Goal: Transaction & Acquisition: Purchase product/service

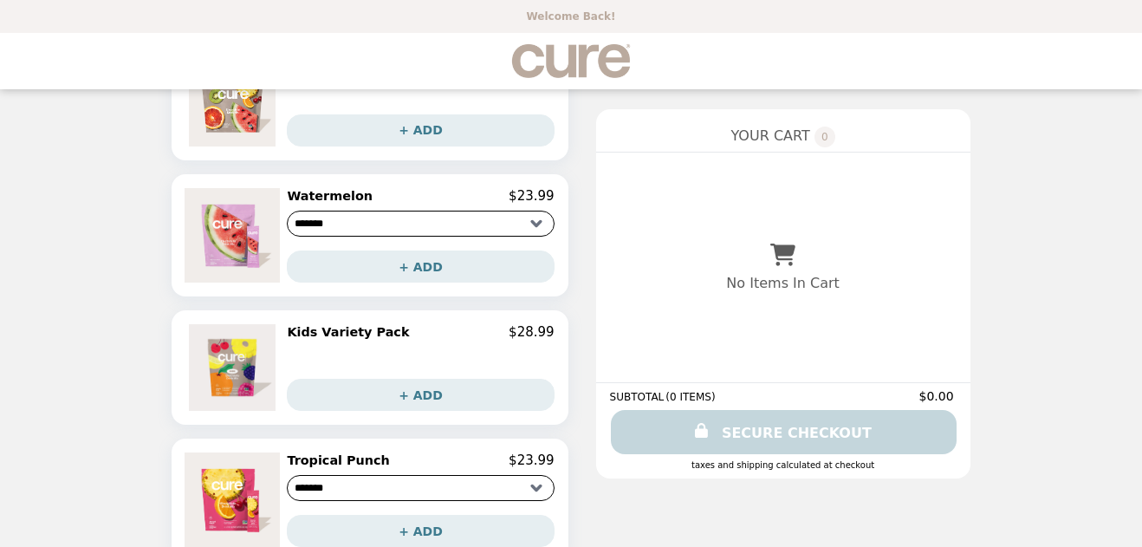
scroll to position [919, 0]
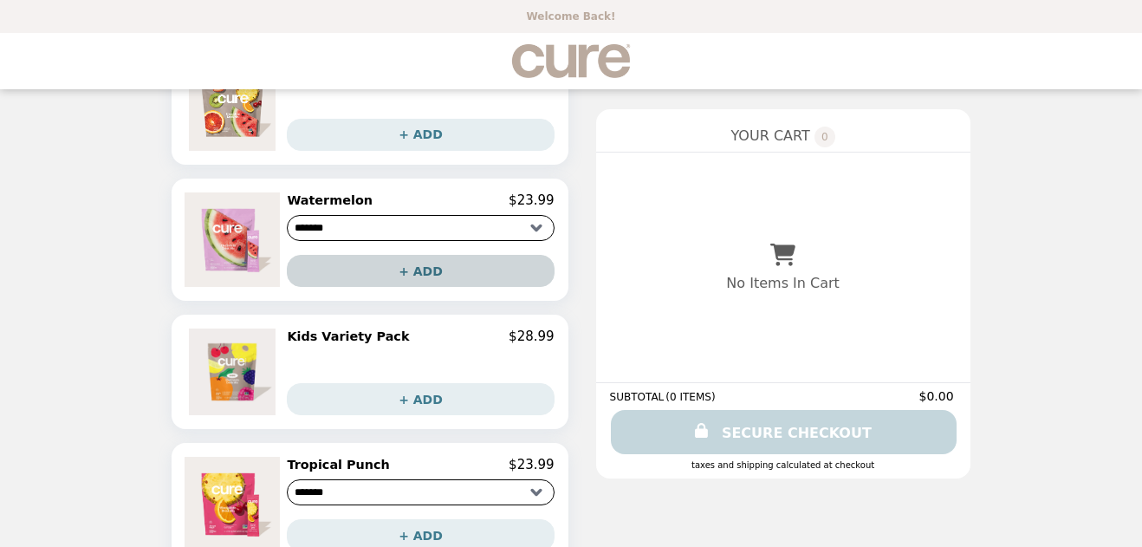
click at [469, 265] on button "+ ADD" at bounding box center [420, 271] width 267 height 32
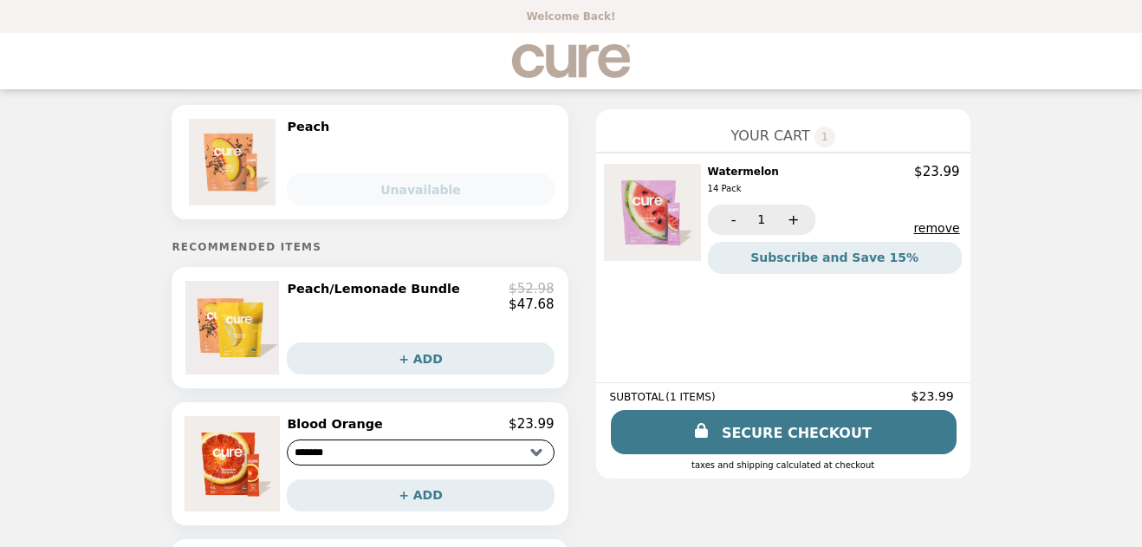
scroll to position [0, 0]
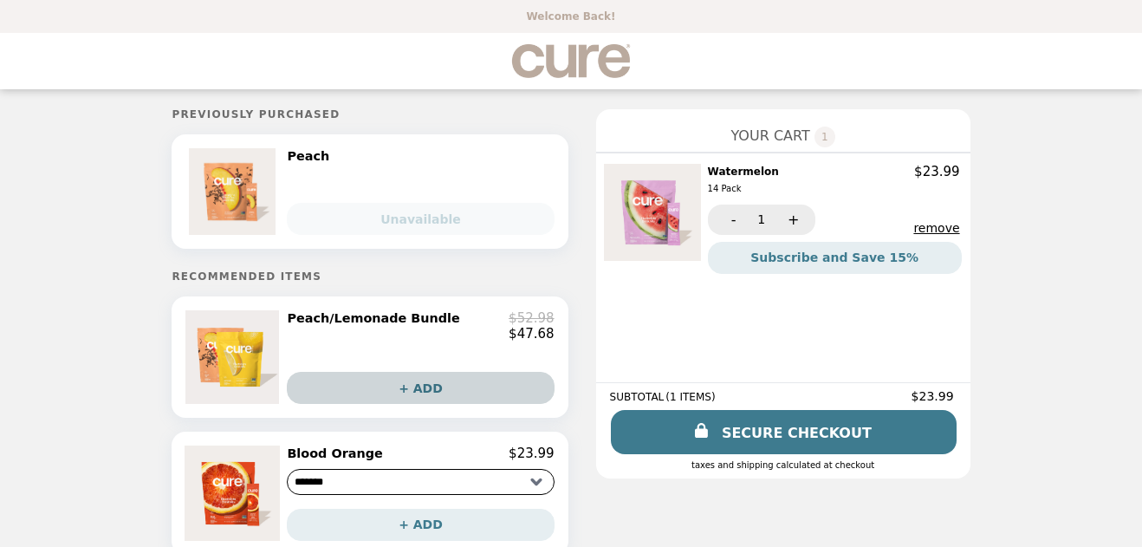
click at [423, 385] on button "+ ADD" at bounding box center [420, 388] width 267 height 32
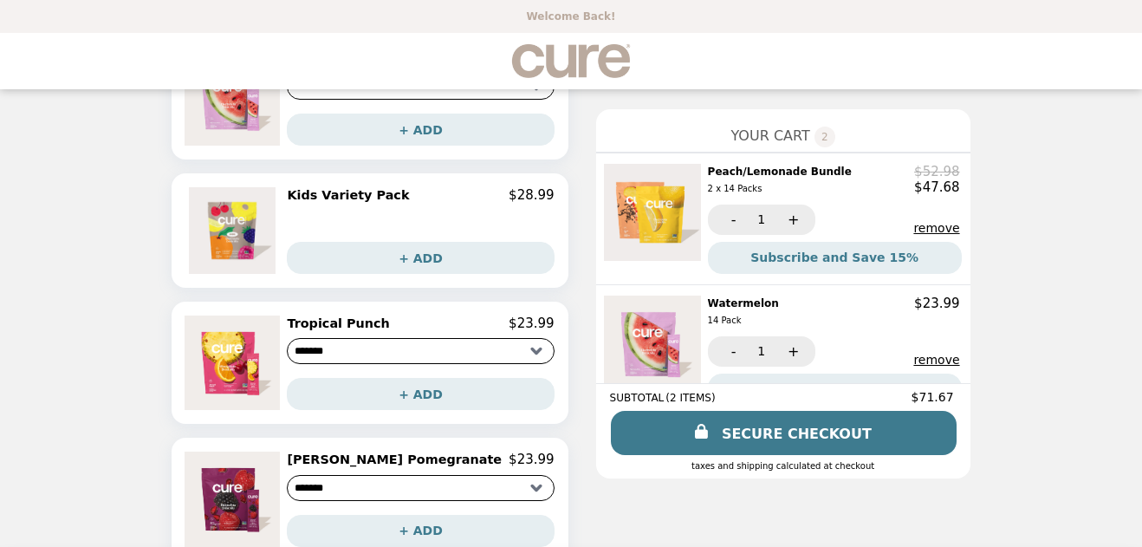
scroll to position [1088, 0]
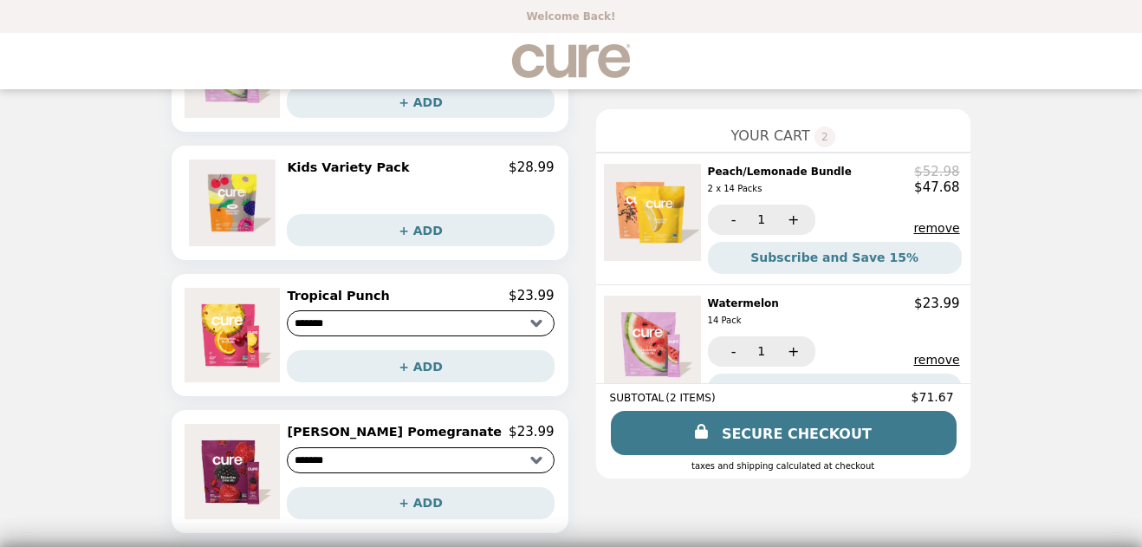
click at [364, 465] on select "******* *******" at bounding box center [420, 460] width 267 height 26
click at [327, 447] on select "******* *******" at bounding box center [420, 460] width 267 height 26
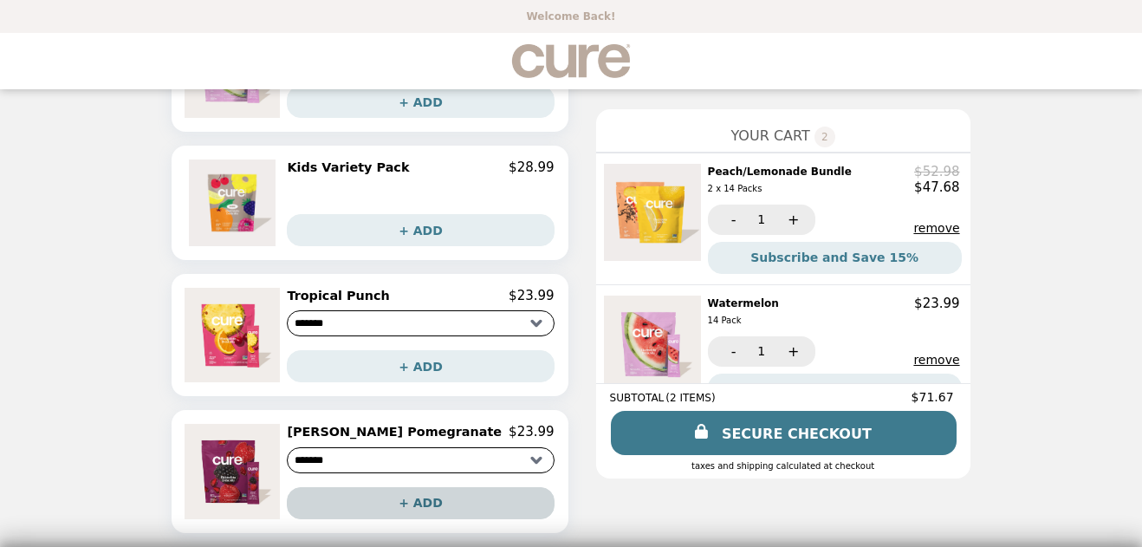
click at [430, 495] on button "+ ADD" at bounding box center [420, 503] width 267 height 32
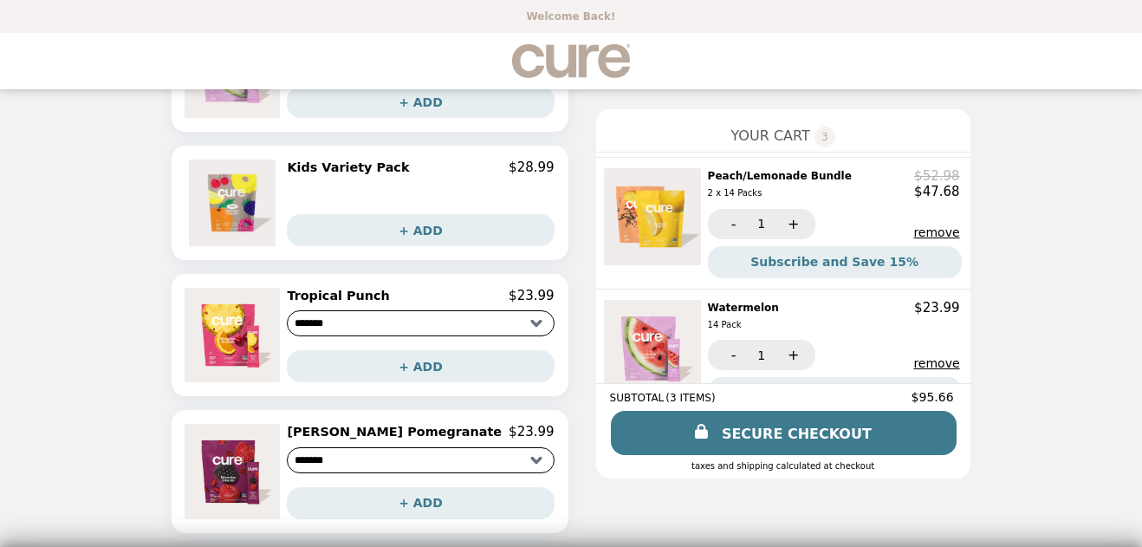
scroll to position [131, 0]
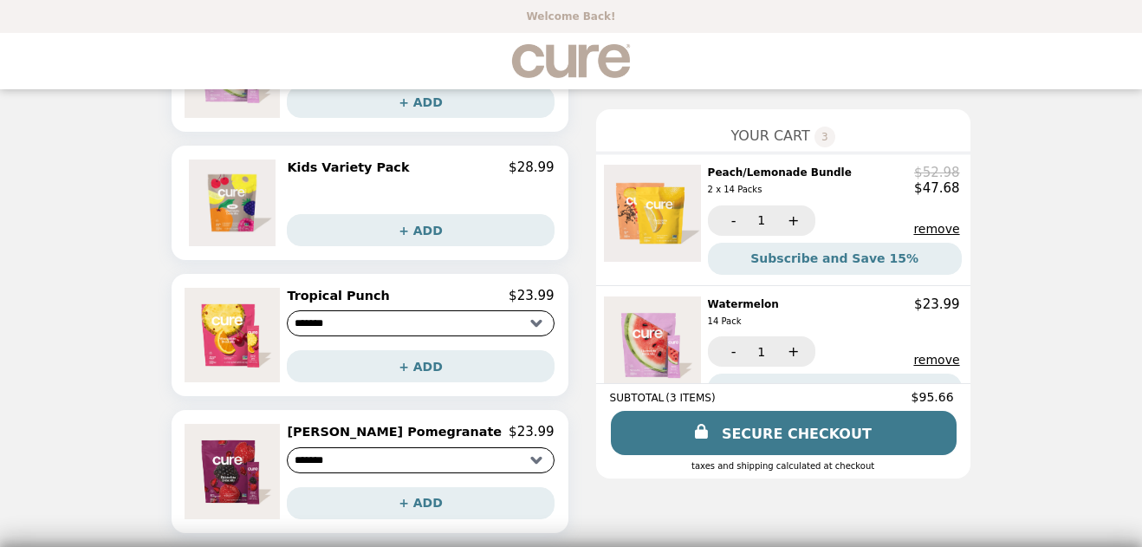
click at [913, 232] on button "remove" at bounding box center [936, 229] width 46 height 14
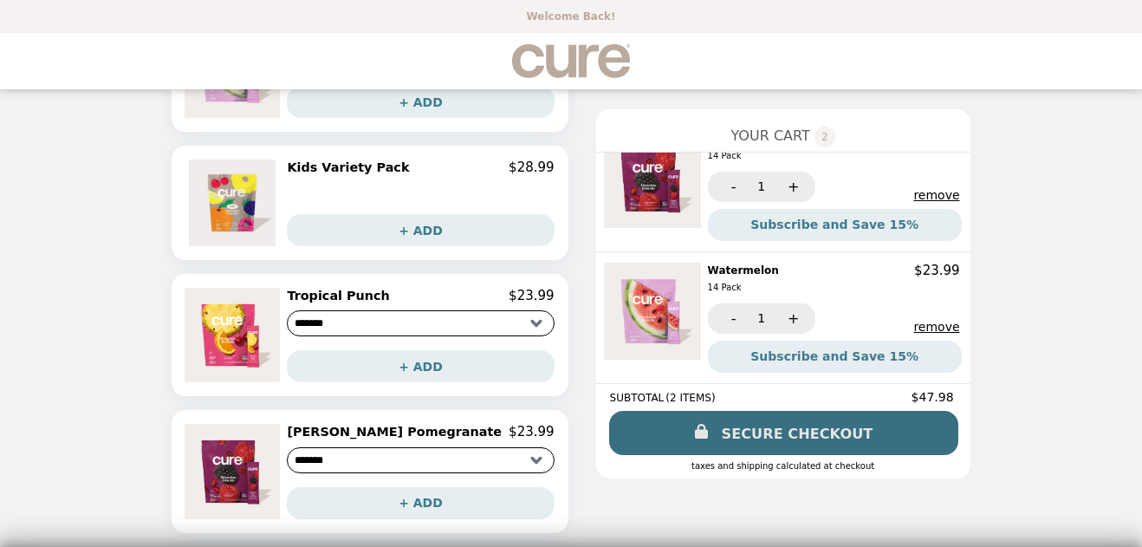
click at [743, 434] on link "SECURE CHECKOUT" at bounding box center [783, 433] width 349 height 44
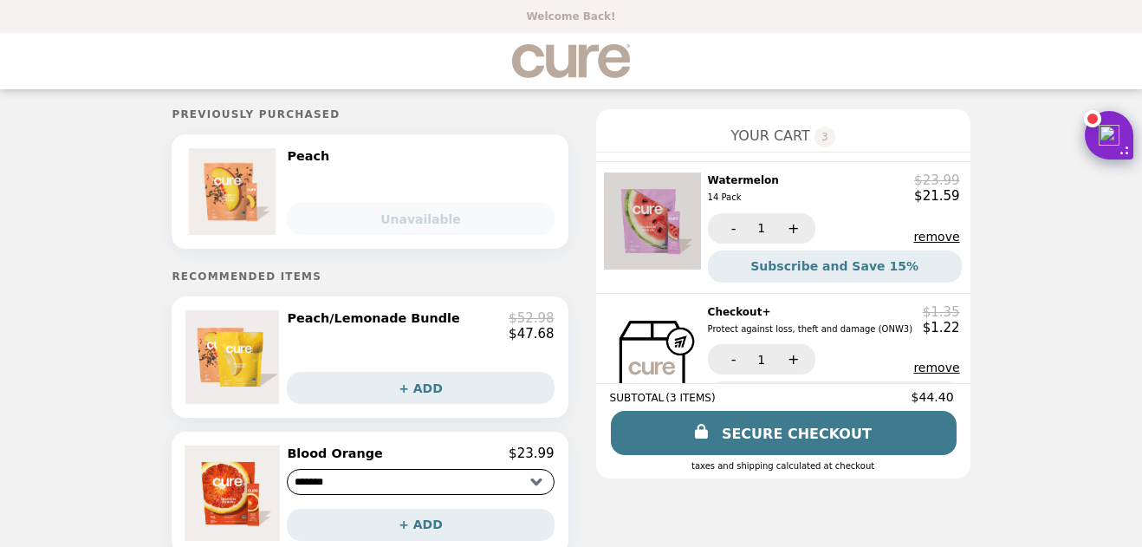
scroll to position [164, 0]
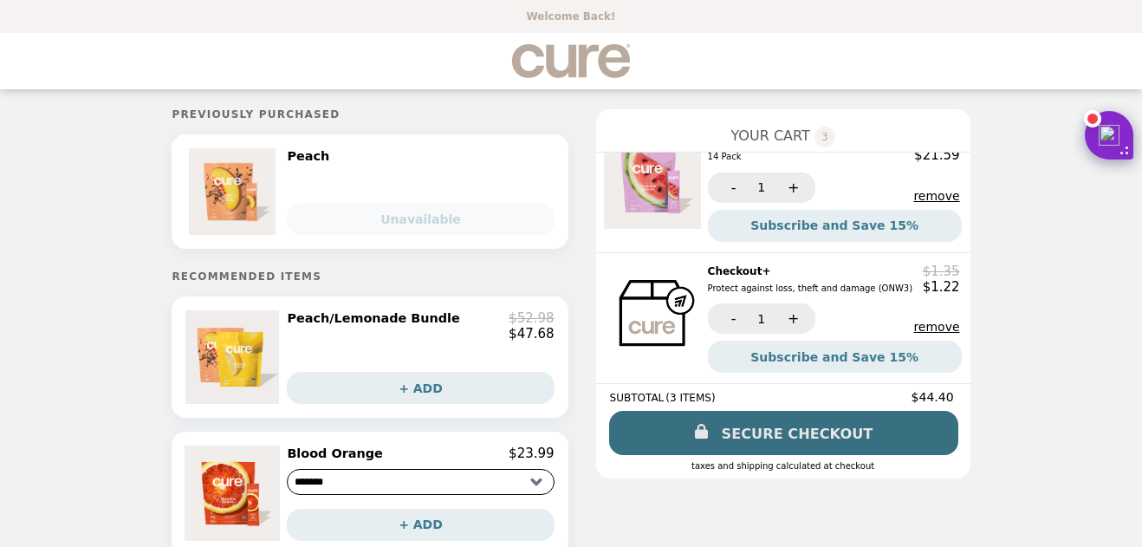
click at [658, 447] on link "SECURE CHECKOUT" at bounding box center [783, 433] width 349 height 44
